Goal: Task Accomplishment & Management: Use online tool/utility

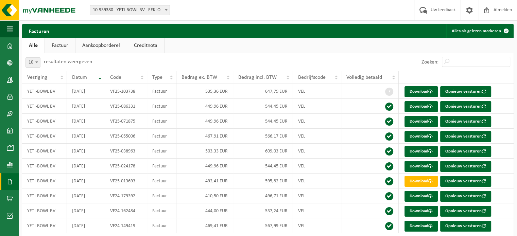
scroll to position [22, 0]
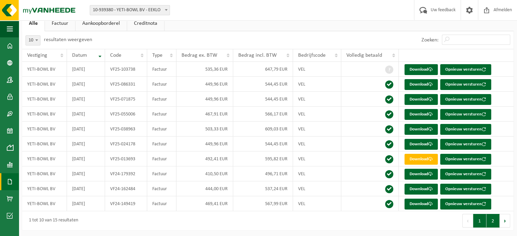
click at [493, 219] on button "2" at bounding box center [492, 221] width 13 height 14
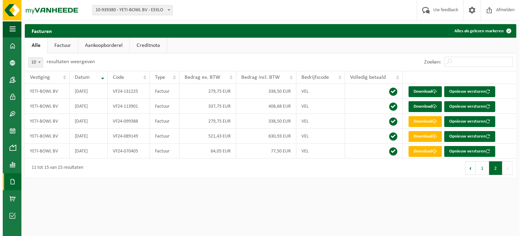
scroll to position [0, 0]
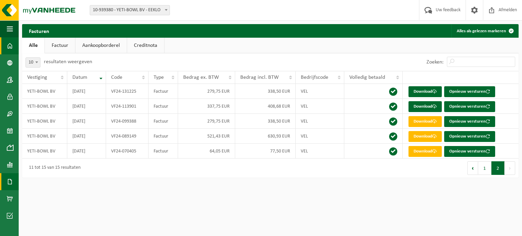
click at [8, 48] on span at bounding box center [10, 45] width 6 height 17
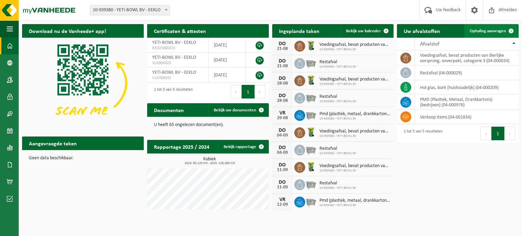
click at [490, 33] on span "Ophaling aanvragen" at bounding box center [488, 31] width 36 height 4
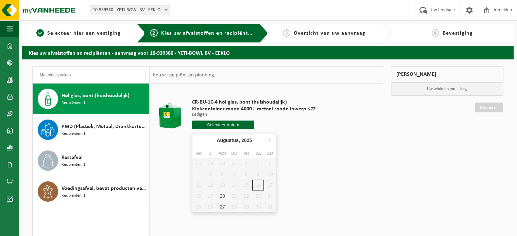
click at [230, 123] on input "text" at bounding box center [223, 125] width 62 height 8
click at [222, 195] on div "20" at bounding box center [222, 196] width 12 height 11
type input "Van 2025-08-20"
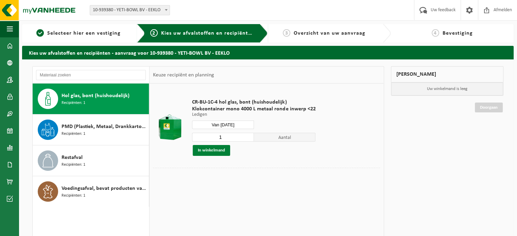
click at [216, 151] on button "In winkelmand" at bounding box center [211, 150] width 37 height 11
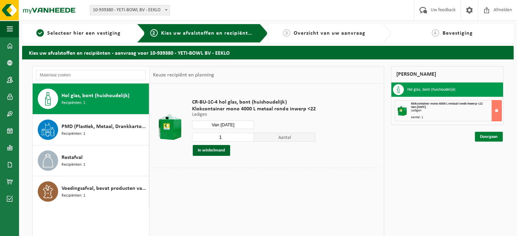
click at [485, 133] on link "Doorgaan" at bounding box center [489, 137] width 28 height 10
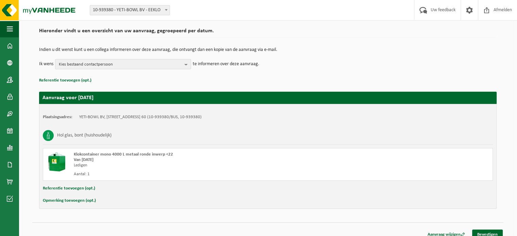
scroll to position [55, 0]
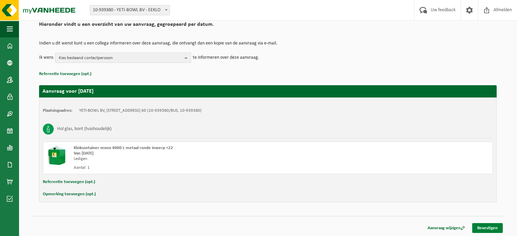
click at [485, 225] on link "Bevestigen" at bounding box center [487, 228] width 31 height 10
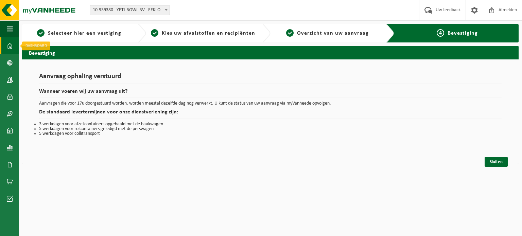
click at [9, 50] on span at bounding box center [10, 45] width 6 height 17
